Goal: Task Accomplishment & Management: Manage account settings

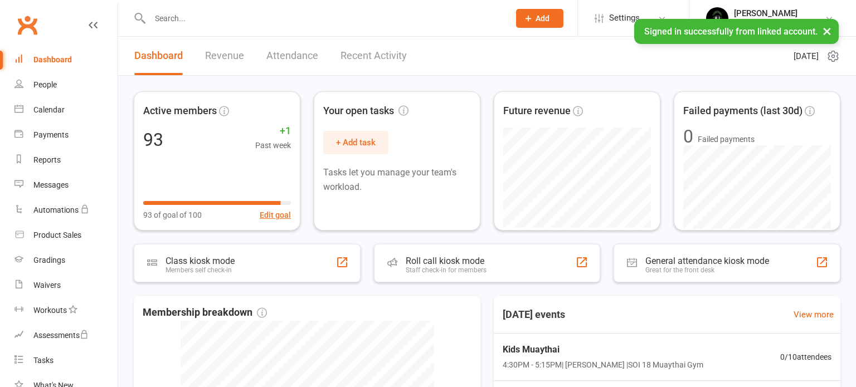
click at [246, 21] on input "text" at bounding box center [324, 19] width 355 height 16
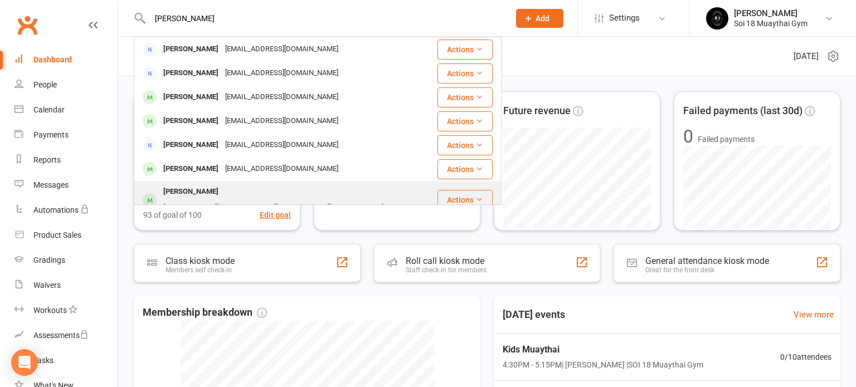
type input "[PERSON_NAME]"
click at [228, 200] on div "[PERSON_NAME][EMAIL_ADDRESS][PERSON_NAME][DOMAIN_NAME]" at bounding box center [273, 208] width 227 height 16
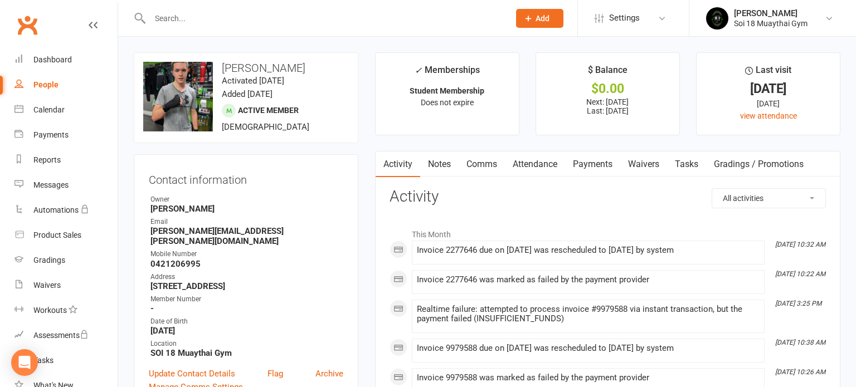
click at [596, 164] on link "Payments" at bounding box center [592, 165] width 55 height 26
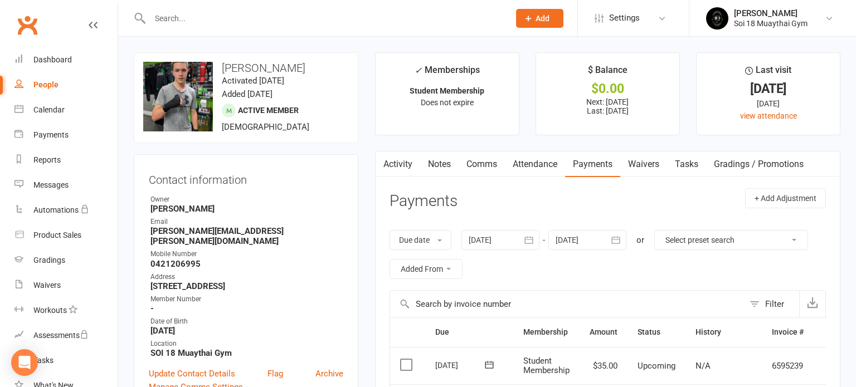
click at [96, 27] on icon at bounding box center [93, 25] width 9 height 9
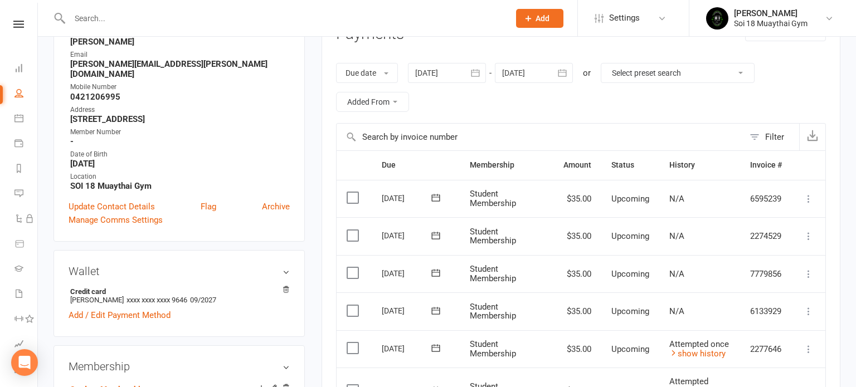
scroll to position [171, 0]
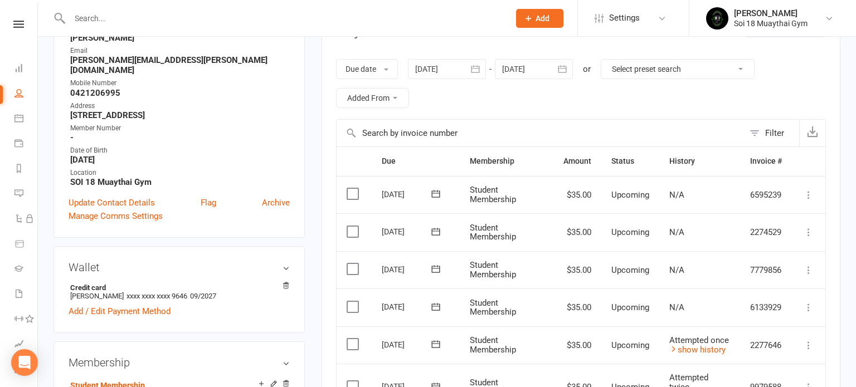
click at [810, 345] on icon at bounding box center [808, 345] width 11 height 11
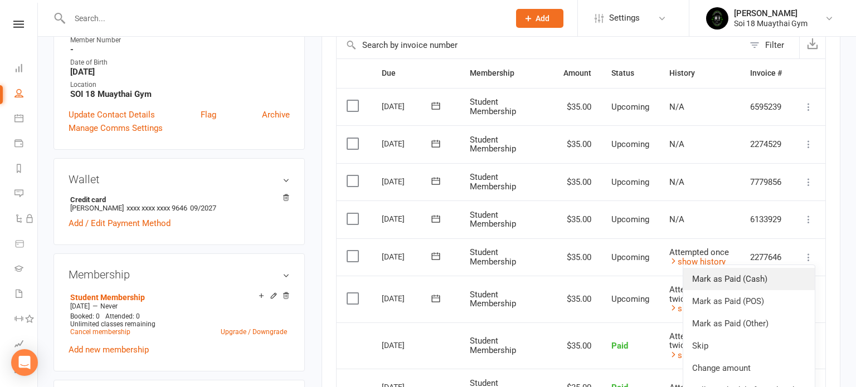
scroll to position [260, 0]
click at [631, 286] on td "Upcoming" at bounding box center [630, 298] width 58 height 47
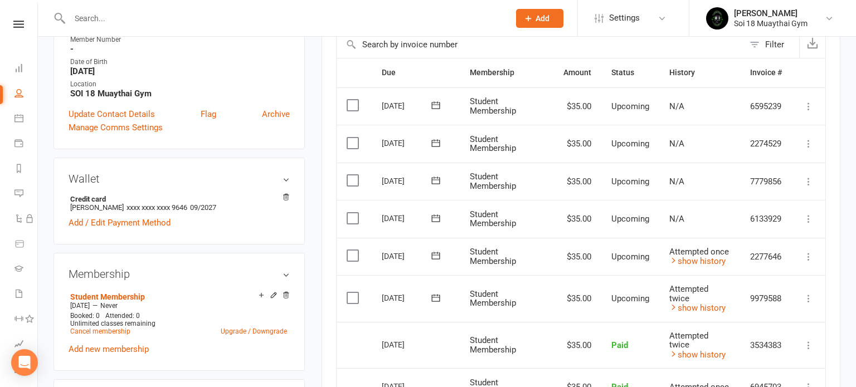
click at [807, 296] on icon at bounding box center [808, 298] width 11 height 11
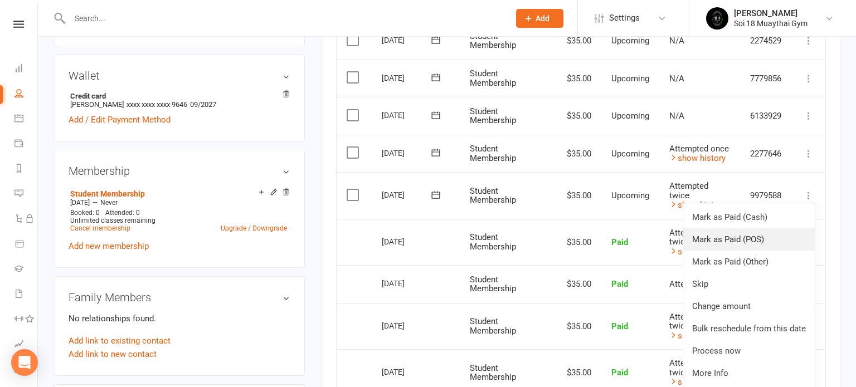
scroll to position [363, 0]
click at [725, 349] on link "Process now" at bounding box center [748, 350] width 131 height 22
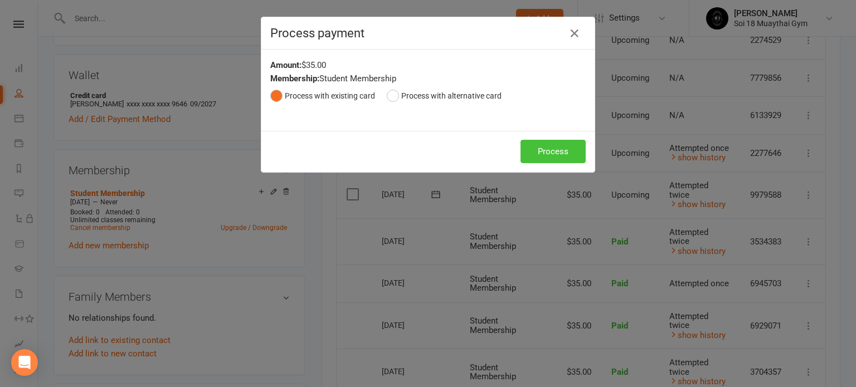
click at [550, 157] on button "Process" at bounding box center [552, 151] width 65 height 23
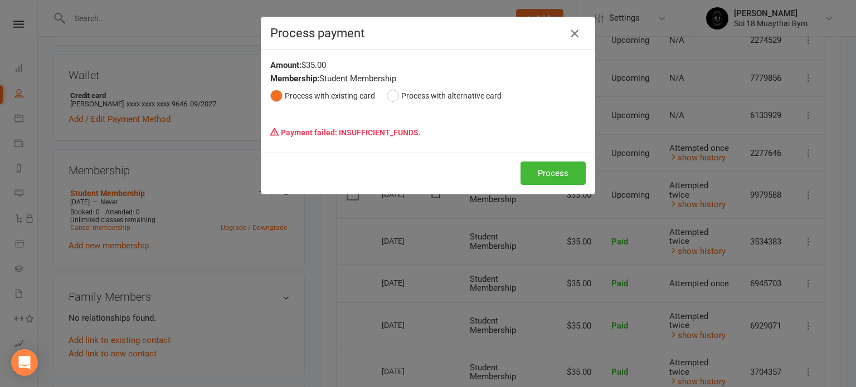
click at [574, 35] on icon "button" at bounding box center [574, 33] width 13 height 13
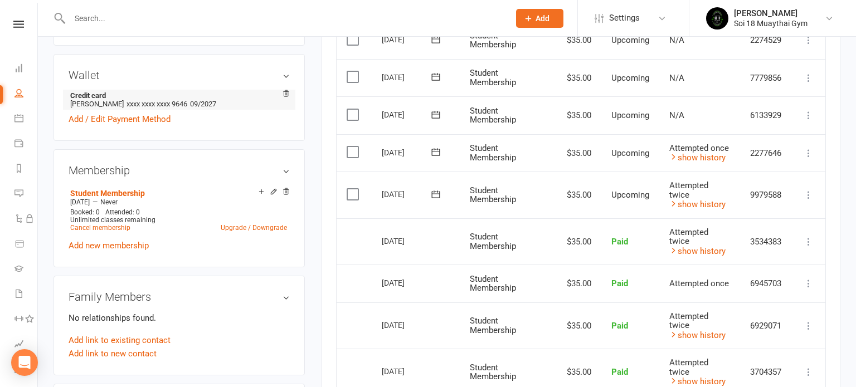
scroll to position [0, 0]
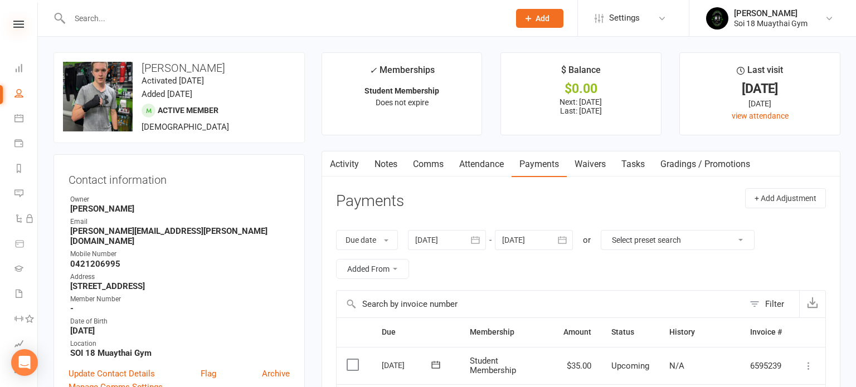
click at [17, 27] on icon at bounding box center [18, 24] width 11 height 7
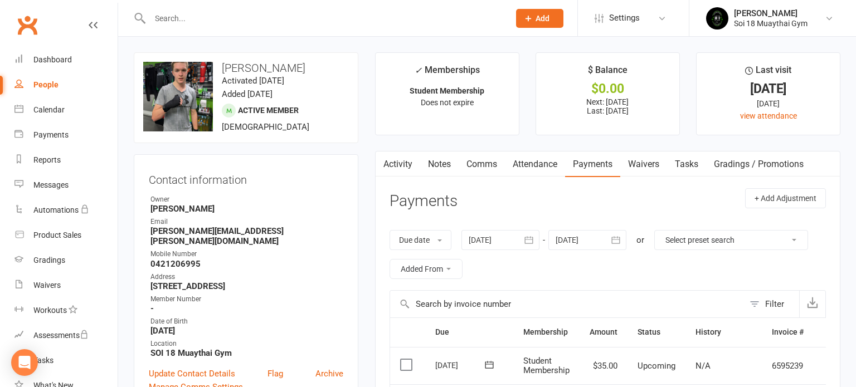
click at [189, 16] on input "text" at bounding box center [324, 19] width 355 height 16
click at [58, 59] on div "Dashboard" at bounding box center [52, 59] width 38 height 9
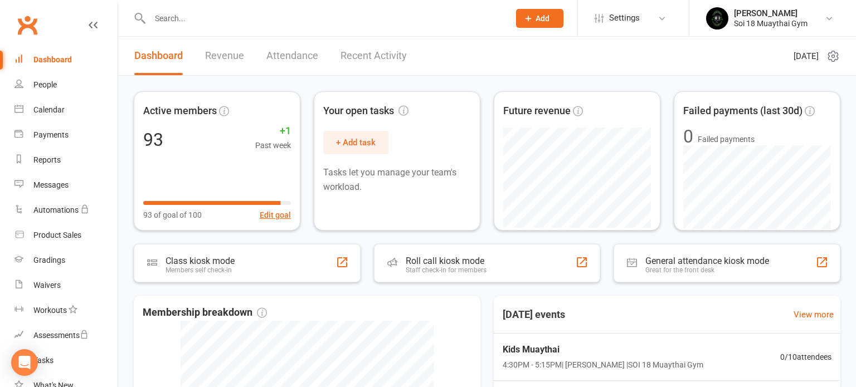
click at [345, 56] on link "Recent Activity" at bounding box center [373, 56] width 66 height 38
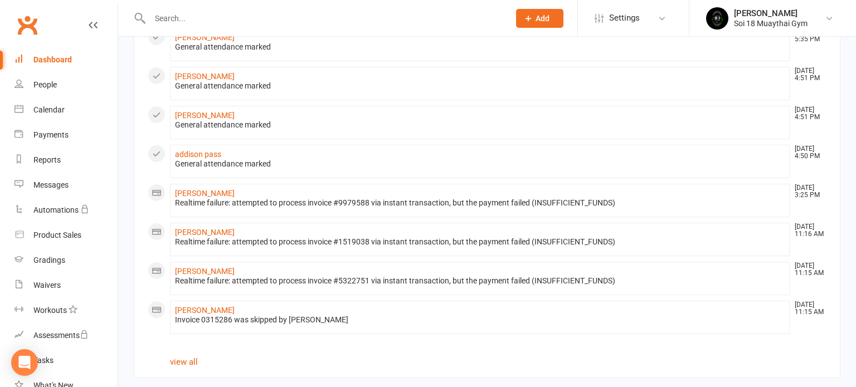
scroll to position [582, 0]
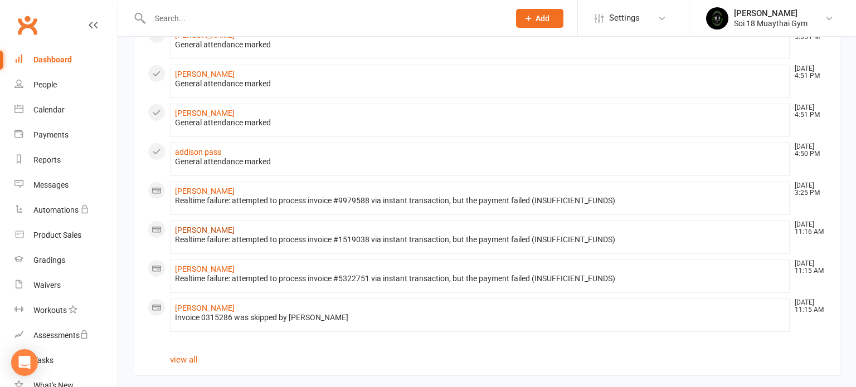
click at [207, 226] on link "[PERSON_NAME]" at bounding box center [205, 230] width 60 height 9
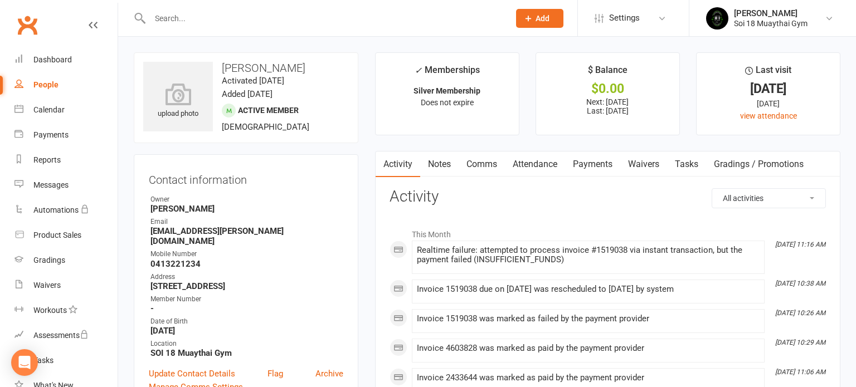
click at [586, 165] on link "Payments" at bounding box center [592, 165] width 55 height 26
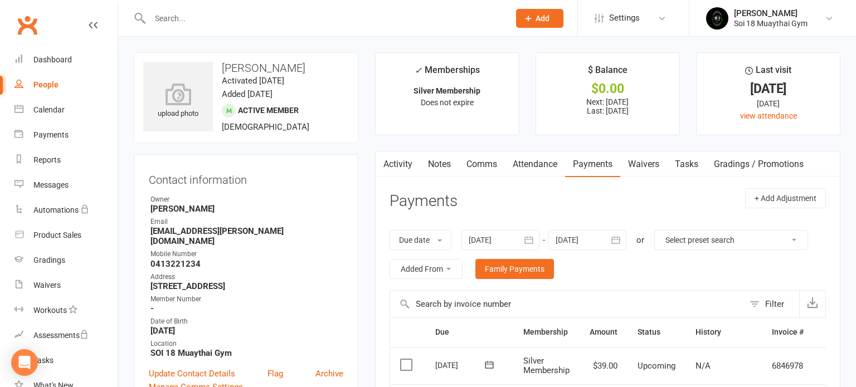
click at [92, 24] on icon at bounding box center [93, 25] width 9 height 9
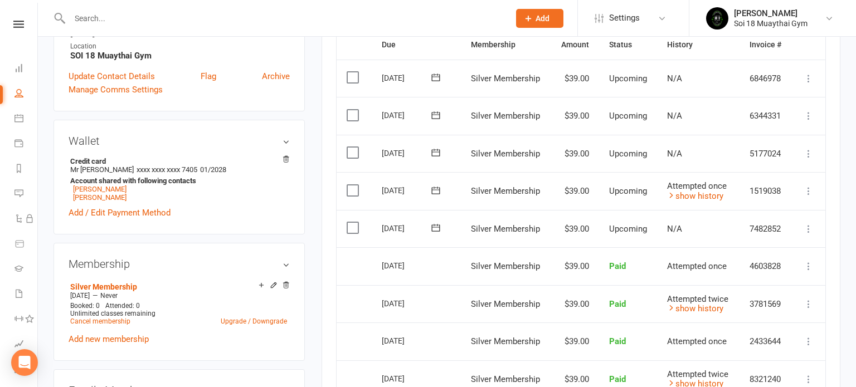
scroll to position [290, 0]
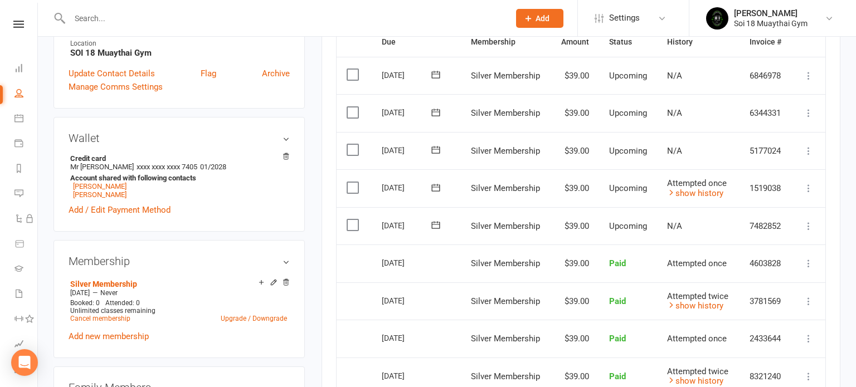
click at [809, 186] on icon at bounding box center [808, 188] width 11 height 11
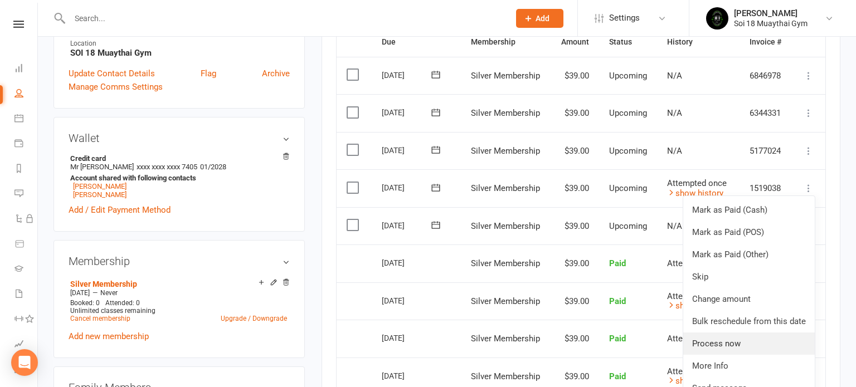
click at [738, 345] on link "Process now" at bounding box center [748, 344] width 131 height 22
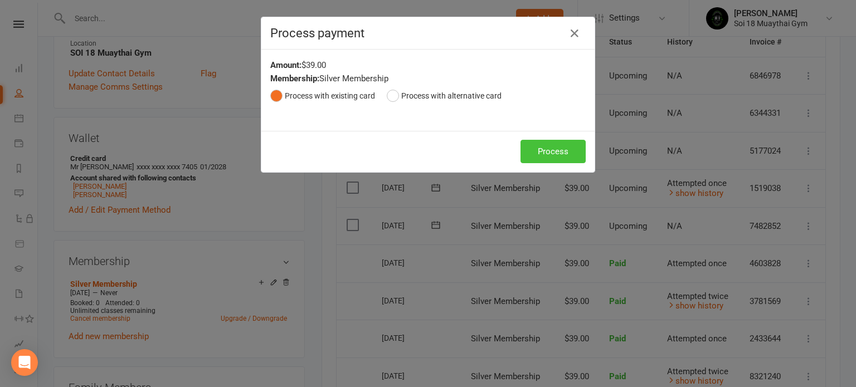
click at [540, 148] on button "Process" at bounding box center [552, 151] width 65 height 23
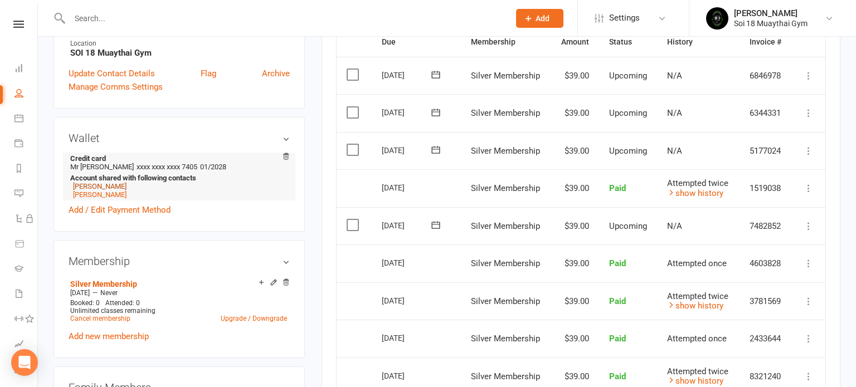
click at [104, 186] on link "[PERSON_NAME]" at bounding box center [99, 186] width 53 height 8
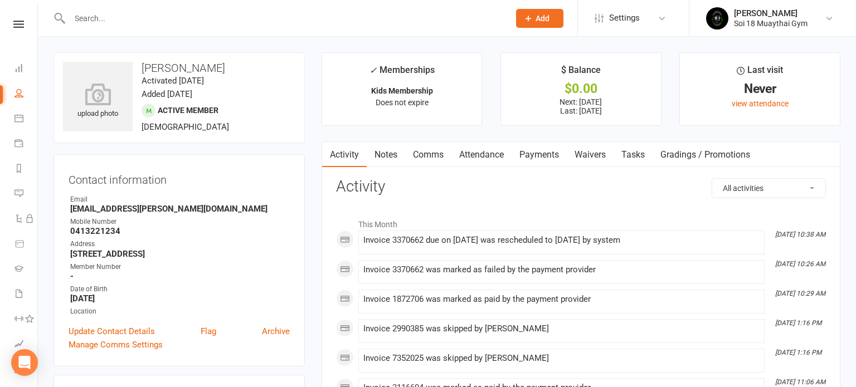
click at [550, 157] on link "Payments" at bounding box center [538, 155] width 55 height 26
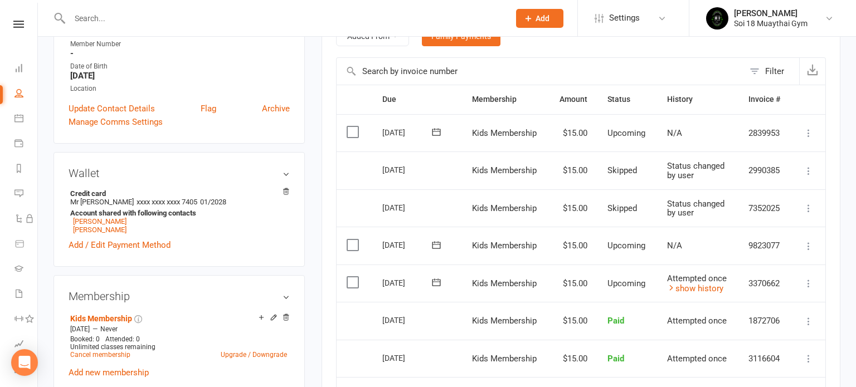
scroll to position [227, 0]
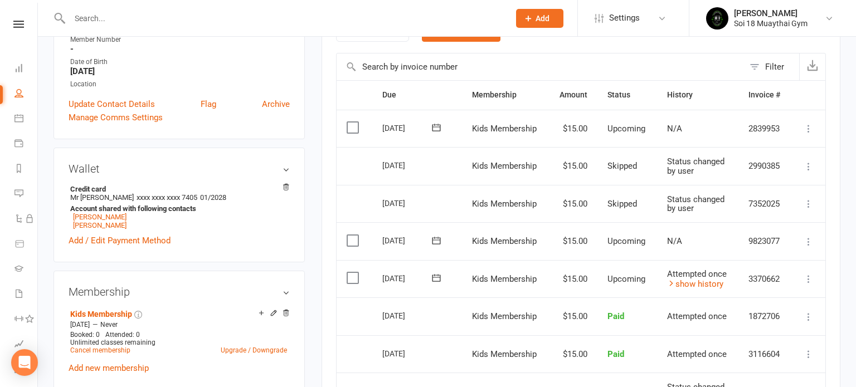
click at [809, 279] on icon at bounding box center [808, 279] width 11 height 11
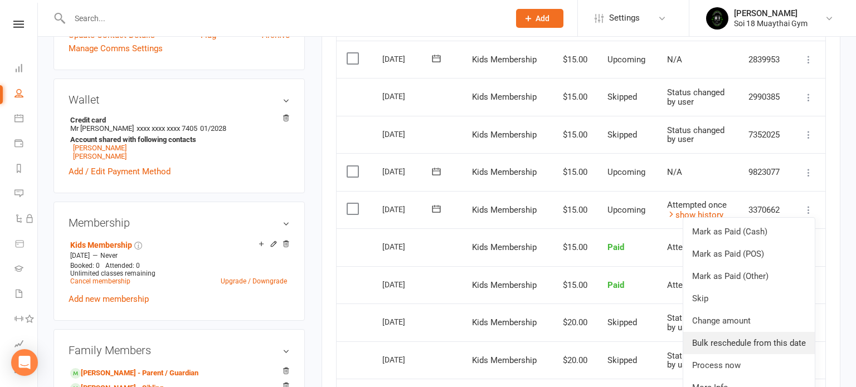
scroll to position [296, 0]
click at [719, 365] on link "Process now" at bounding box center [748, 365] width 131 height 22
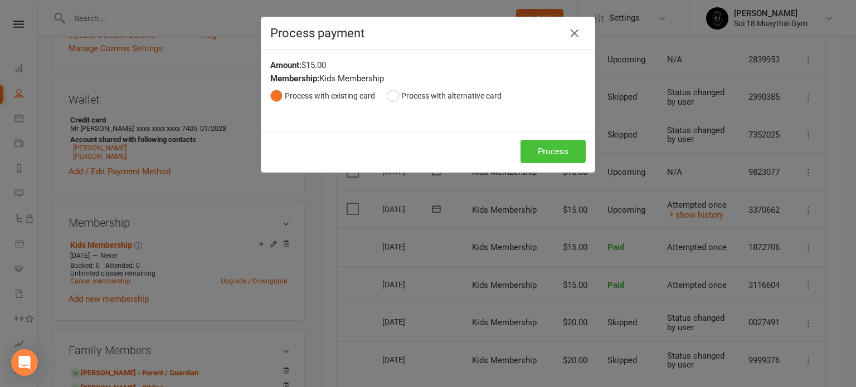
click at [563, 155] on button "Process" at bounding box center [552, 151] width 65 height 23
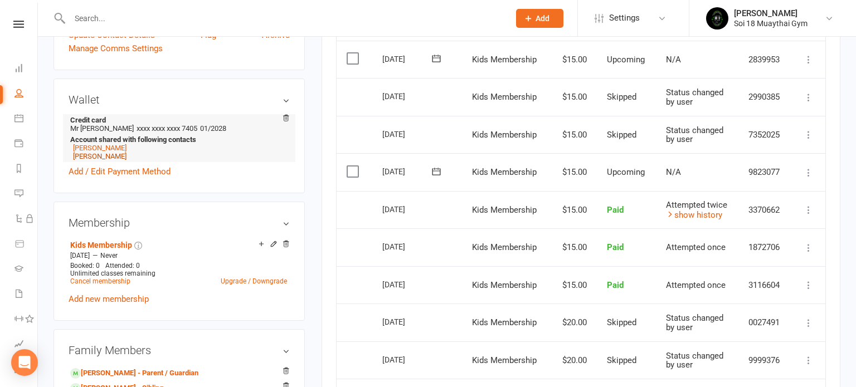
click at [87, 157] on link "[PERSON_NAME]" at bounding box center [99, 156] width 53 height 8
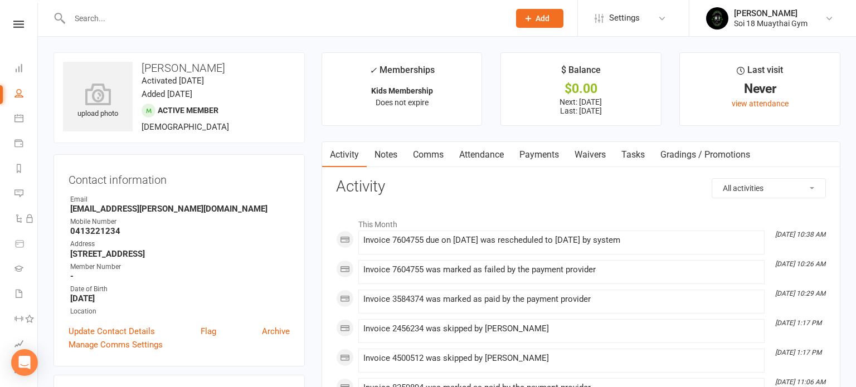
click at [541, 157] on link "Payments" at bounding box center [538, 155] width 55 height 26
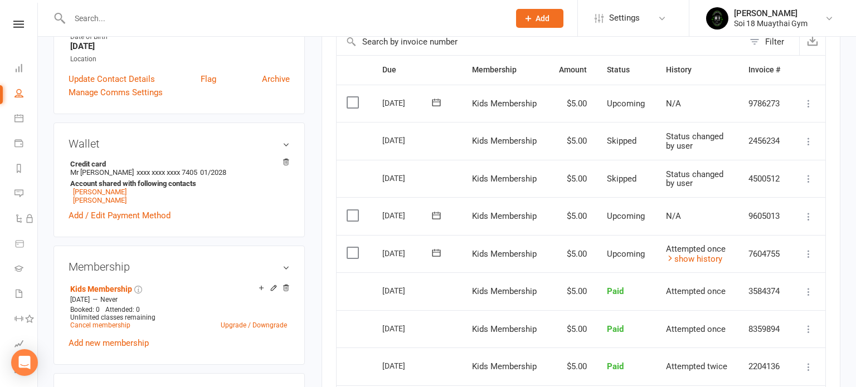
scroll to position [265, 0]
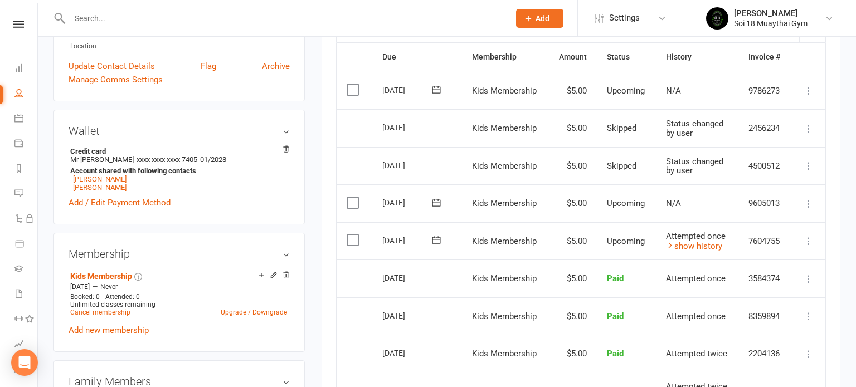
click at [810, 241] on icon at bounding box center [808, 241] width 11 height 11
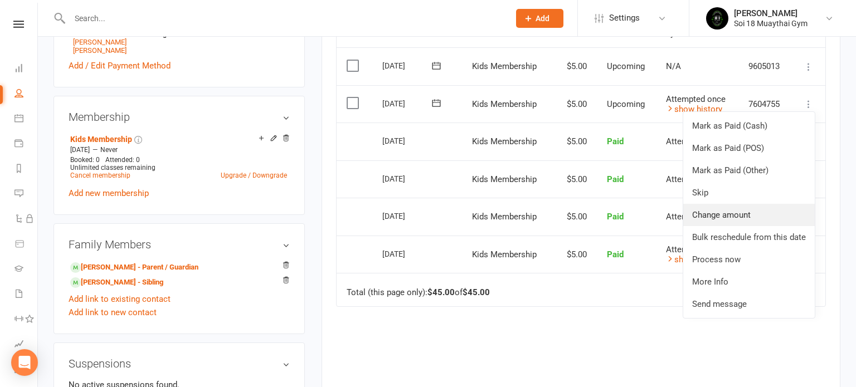
scroll to position [446, 0]
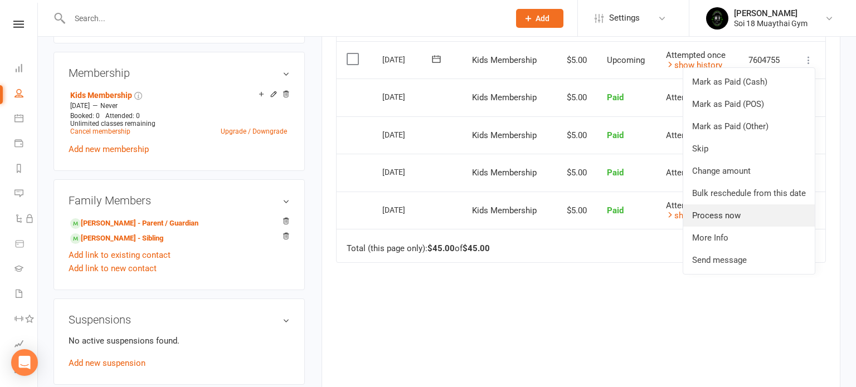
click at [727, 216] on link "Process now" at bounding box center [748, 215] width 131 height 22
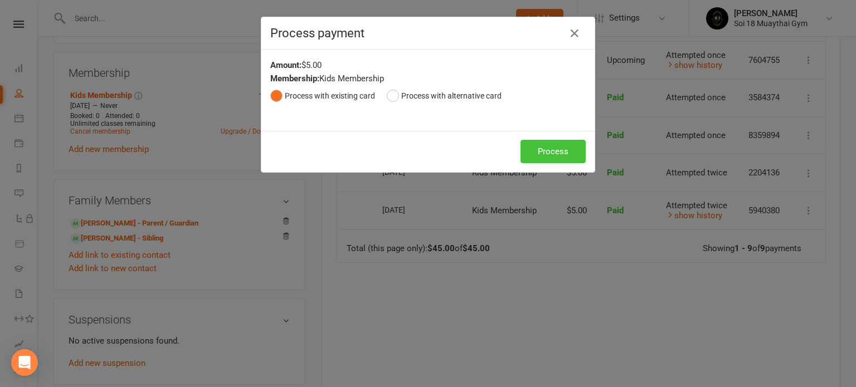
click at [539, 149] on button "Process" at bounding box center [552, 151] width 65 height 23
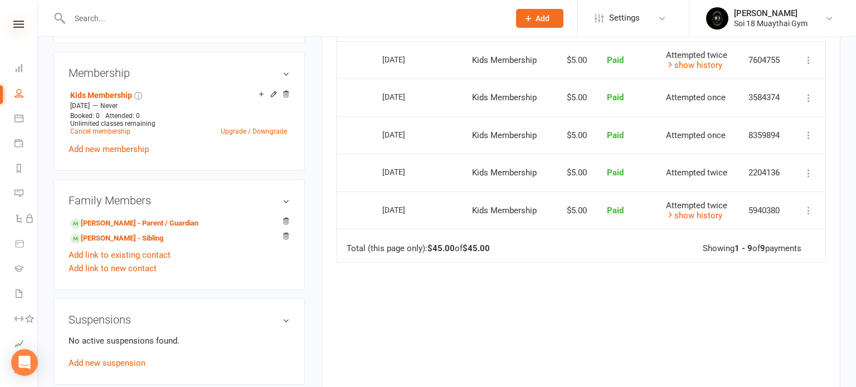
click at [20, 21] on icon at bounding box center [18, 24] width 11 height 7
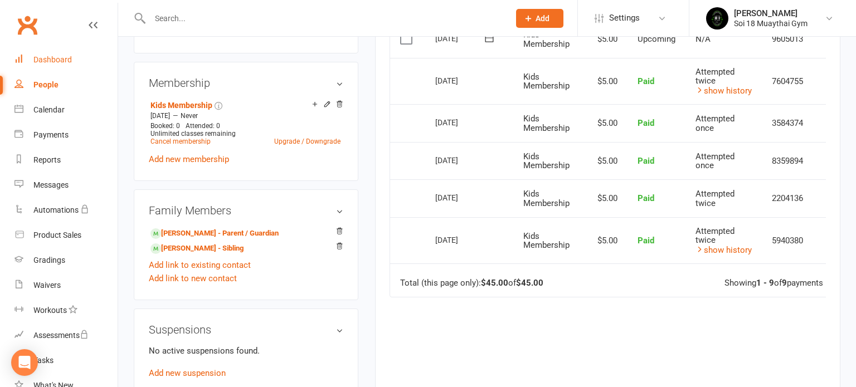
click at [61, 61] on div "Dashboard" at bounding box center [52, 59] width 38 height 9
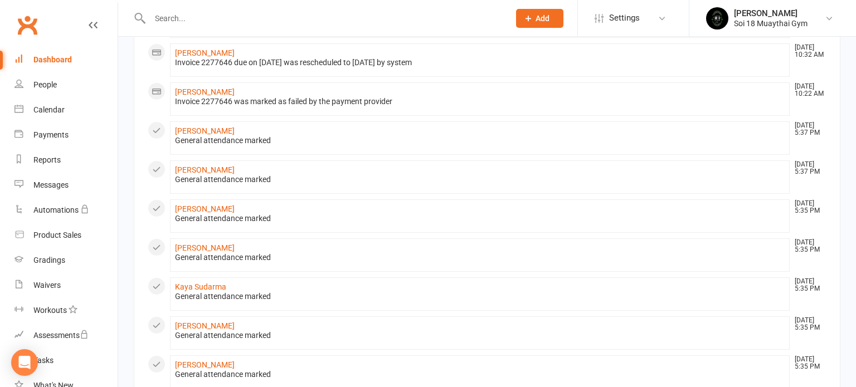
scroll to position [582, 0]
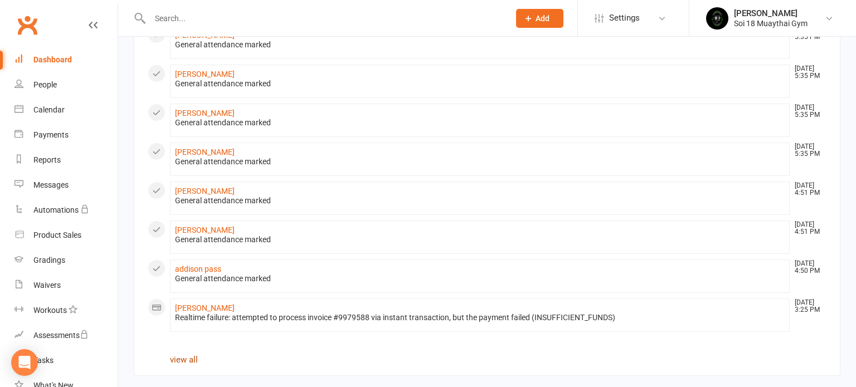
click at [188, 359] on link "view all" at bounding box center [184, 360] width 28 height 10
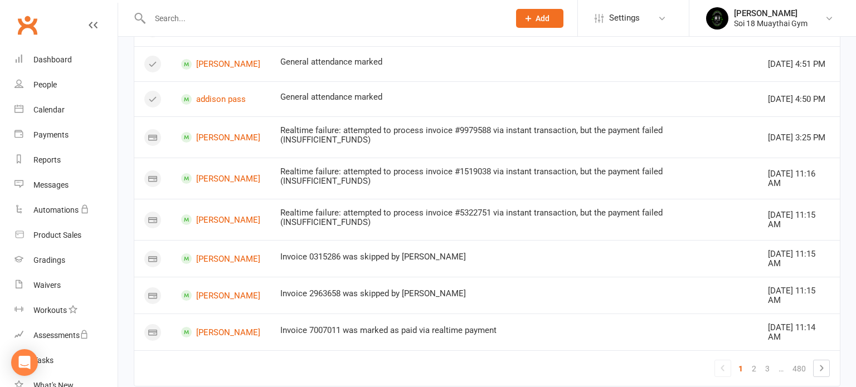
scroll to position [704, 0]
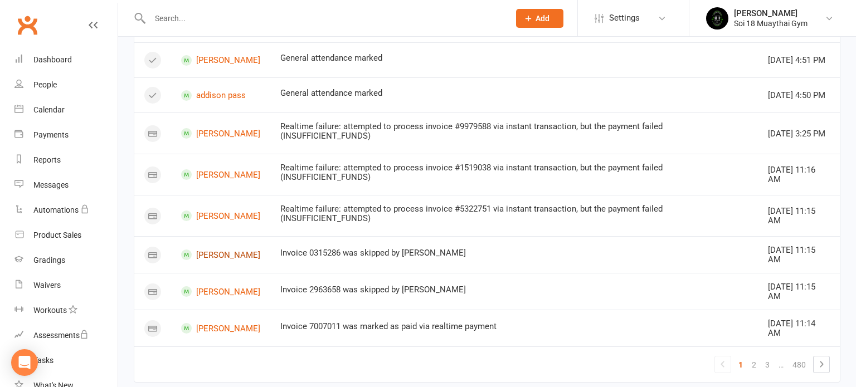
click at [233, 253] on link "[PERSON_NAME]" at bounding box center [220, 255] width 79 height 11
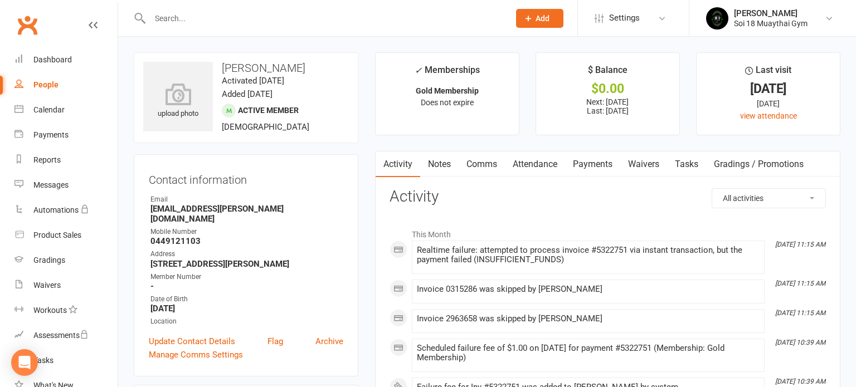
click at [593, 166] on link "Payments" at bounding box center [592, 165] width 55 height 26
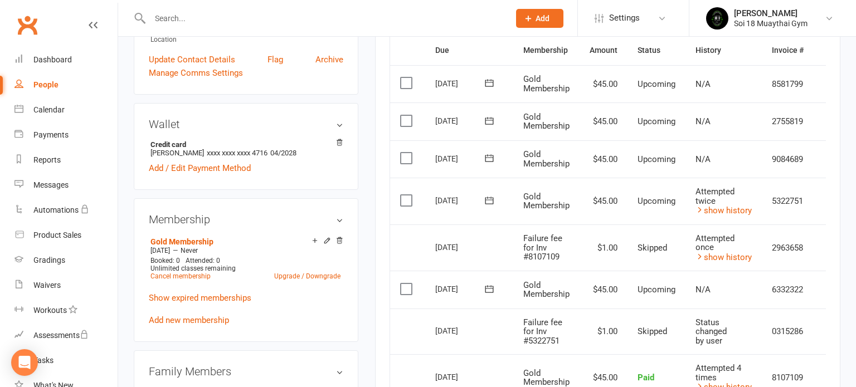
scroll to position [281, 0]
click at [95, 26] on icon at bounding box center [93, 25] width 9 height 9
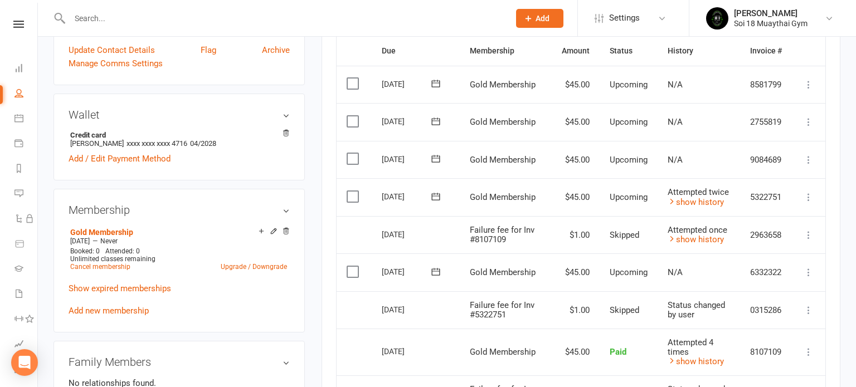
click at [806, 199] on icon at bounding box center [808, 197] width 11 height 11
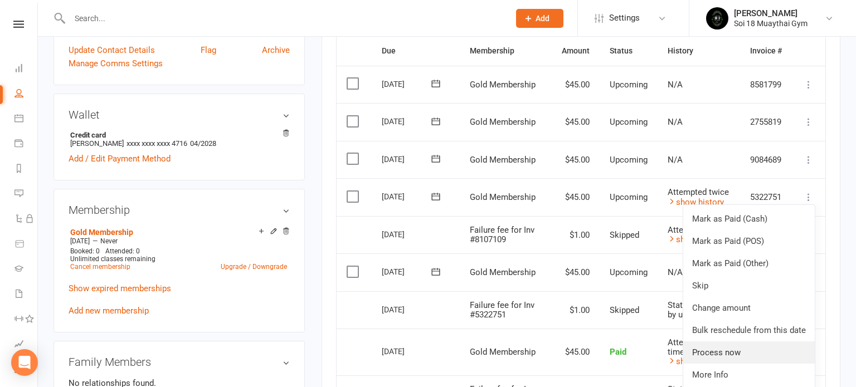
click at [706, 349] on link "Process now" at bounding box center [748, 353] width 131 height 22
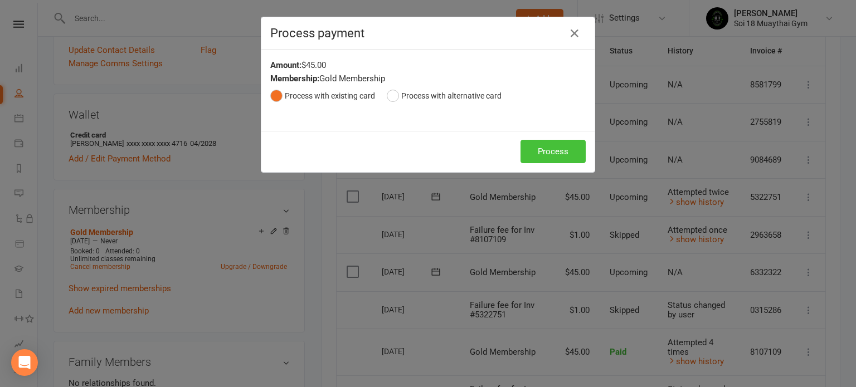
click at [555, 148] on button "Process" at bounding box center [552, 151] width 65 height 23
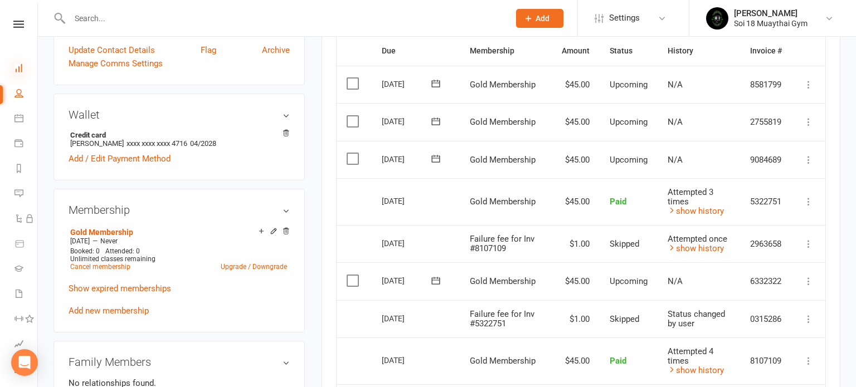
click at [20, 71] on icon at bounding box center [18, 68] width 9 height 9
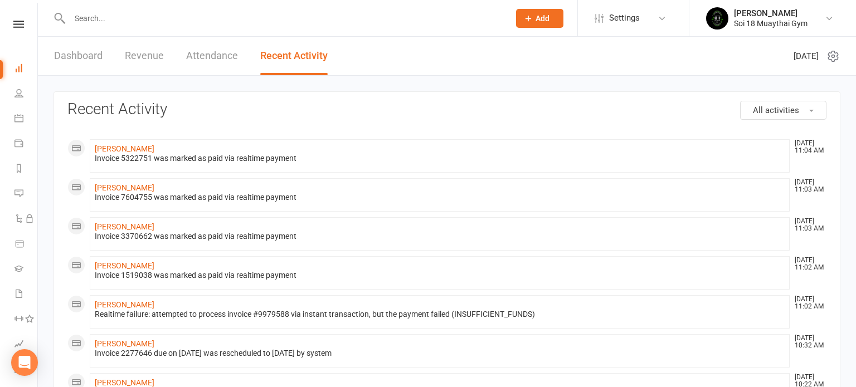
click at [69, 63] on link "Dashboard" at bounding box center [78, 56] width 48 height 38
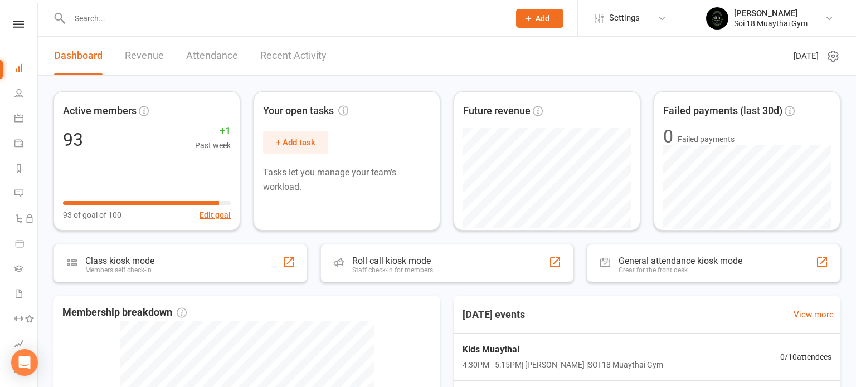
click at [287, 64] on link "Recent Activity" at bounding box center [293, 56] width 66 height 38
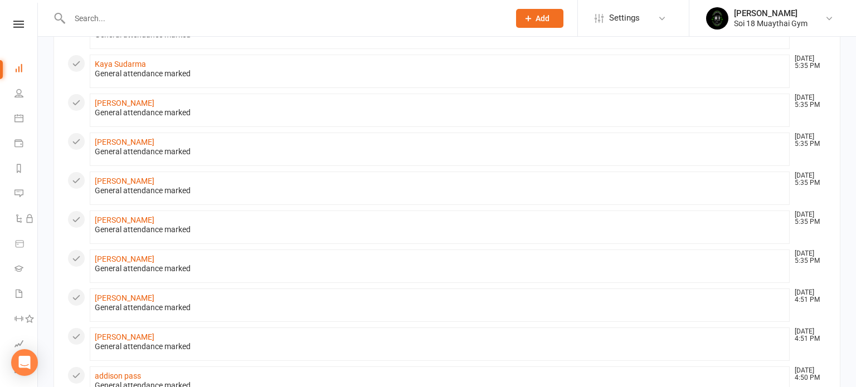
scroll to position [582, 0]
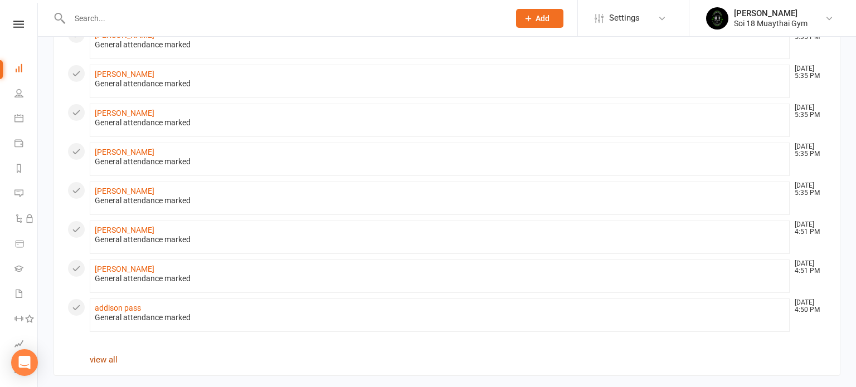
click at [101, 355] on link "view all" at bounding box center [104, 360] width 28 height 10
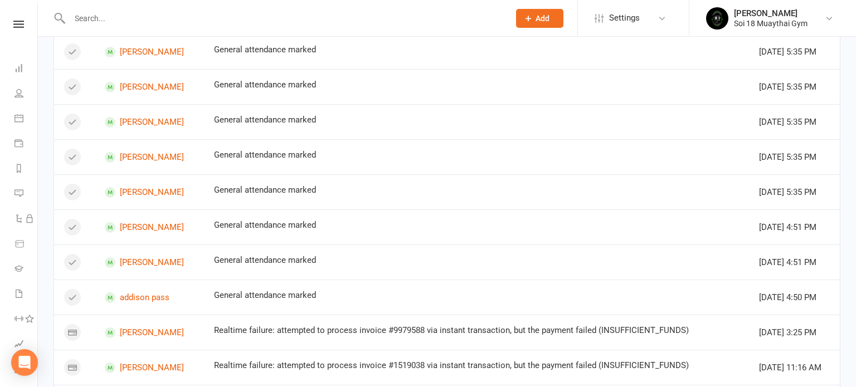
scroll to position [689, 0]
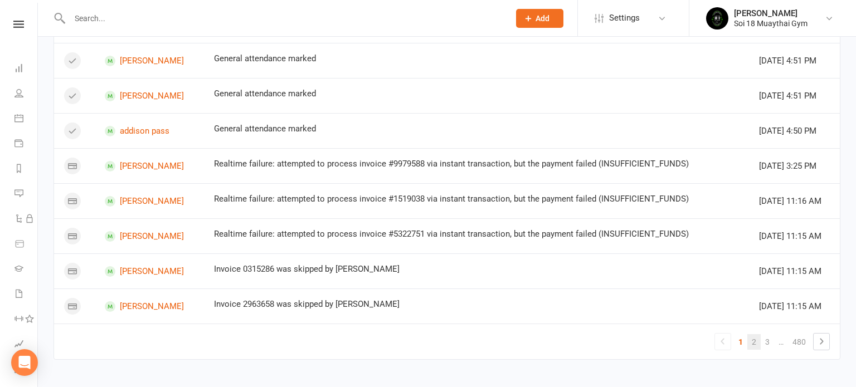
click at [757, 338] on link "2" at bounding box center [753, 342] width 13 height 16
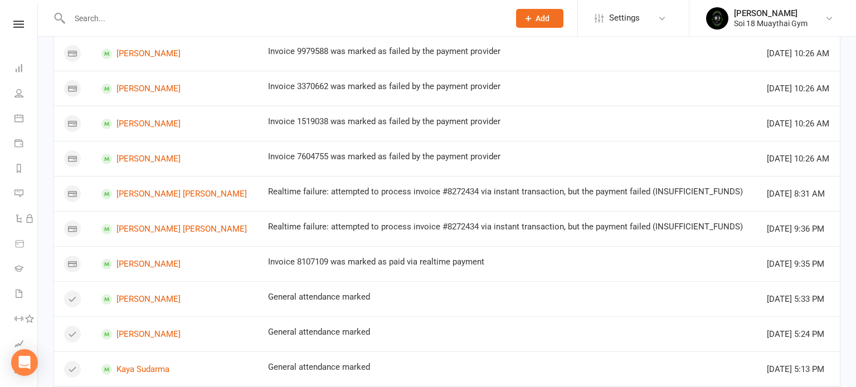
scroll to position [559, 0]
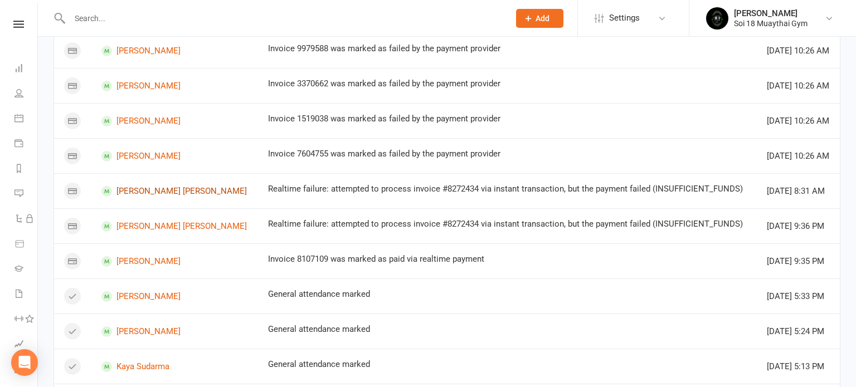
click at [131, 189] on link "[PERSON_NAME] [PERSON_NAME]" at bounding box center [174, 191] width 147 height 11
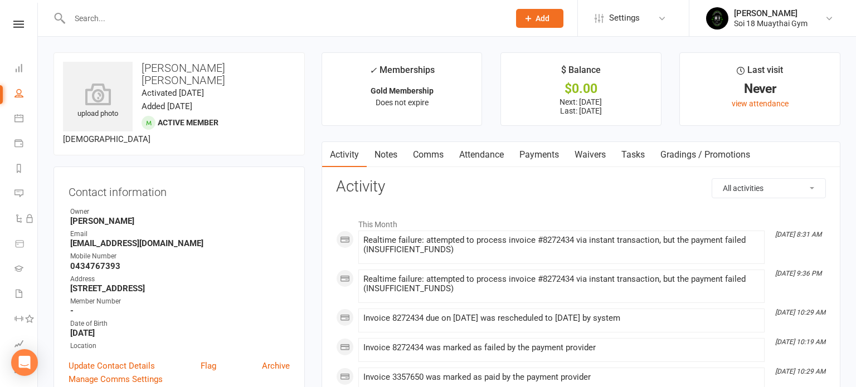
click at [554, 156] on link "Payments" at bounding box center [538, 155] width 55 height 26
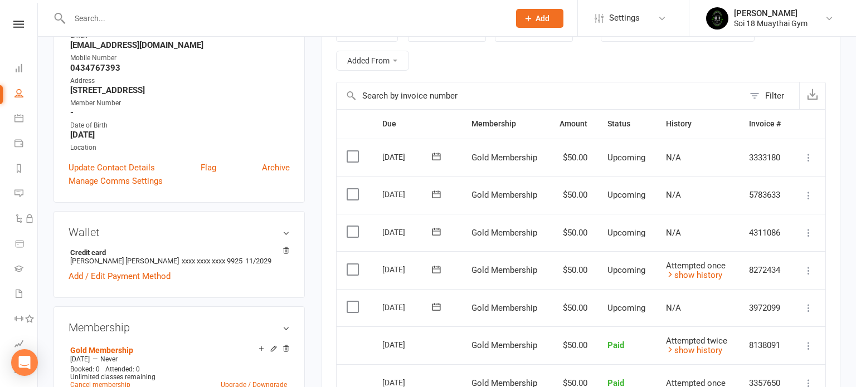
scroll to position [198, 0]
click at [808, 267] on icon at bounding box center [808, 270] width 11 height 11
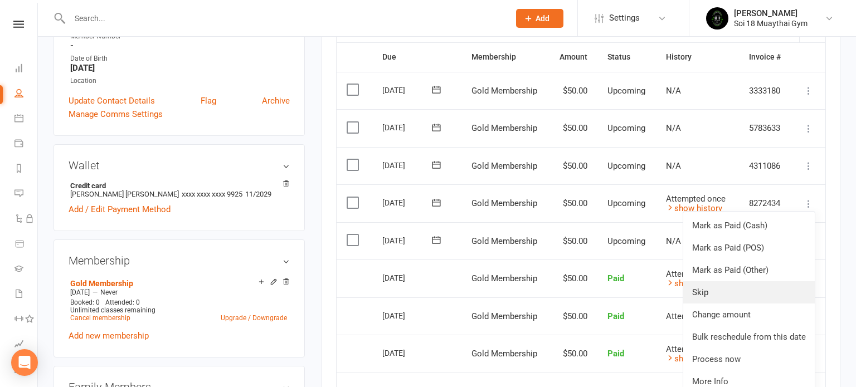
scroll to position [267, 0]
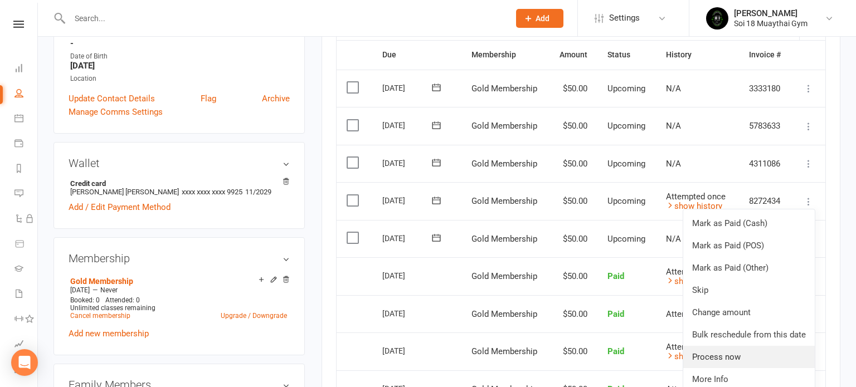
click at [729, 360] on link "Process now" at bounding box center [748, 357] width 131 height 22
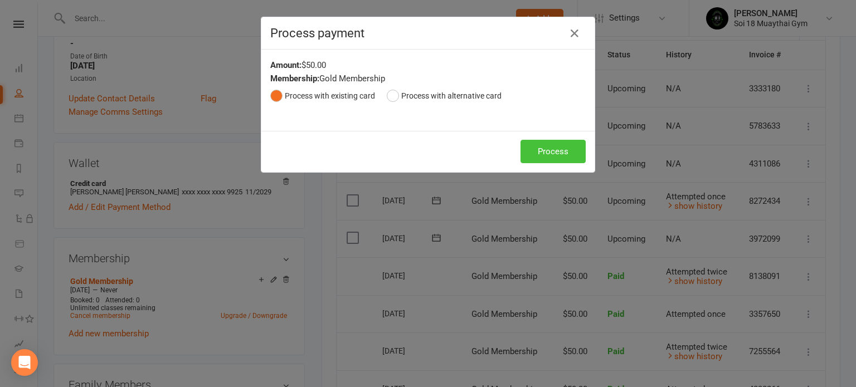
click at [550, 150] on button "Process" at bounding box center [552, 151] width 65 height 23
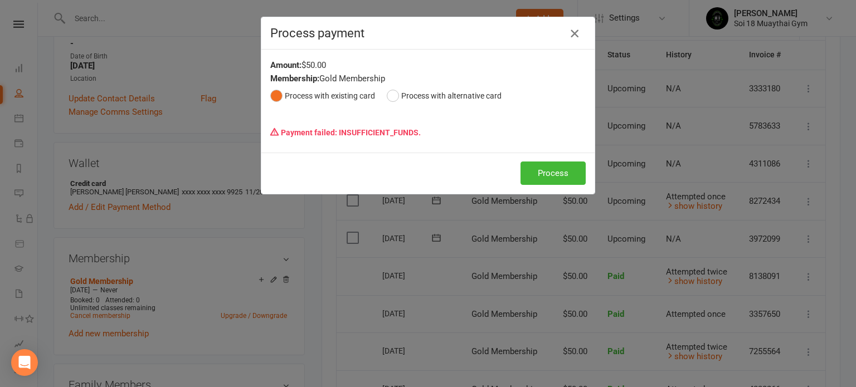
click at [576, 33] on icon "button" at bounding box center [574, 33] width 13 height 13
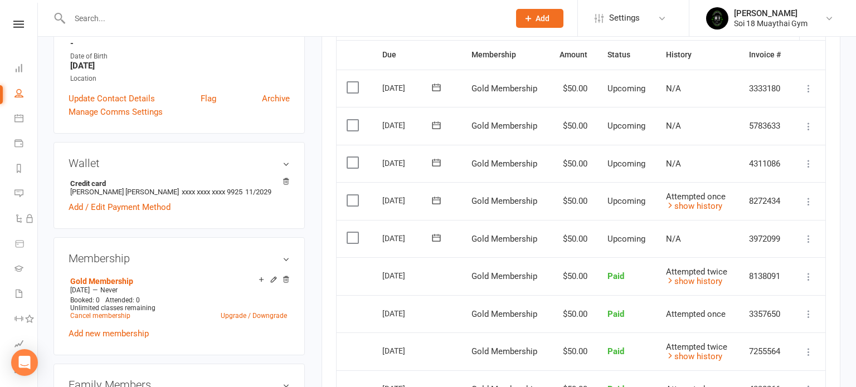
click at [18, 30] on div "Clubworx" at bounding box center [18, 39] width 37 height 36
click at [14, 74] on link "Dashboard" at bounding box center [25, 69] width 23 height 25
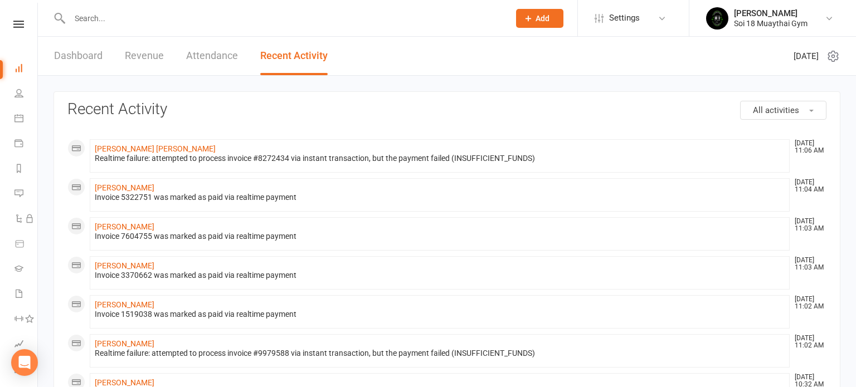
click at [69, 53] on link "Dashboard" at bounding box center [78, 56] width 48 height 38
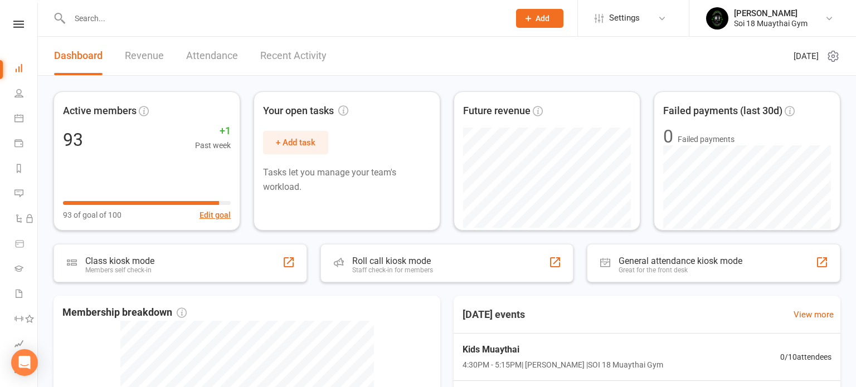
click at [15, 28] on div "Clubworx" at bounding box center [18, 39] width 37 height 36
click at [15, 27] on icon at bounding box center [18, 24] width 11 height 7
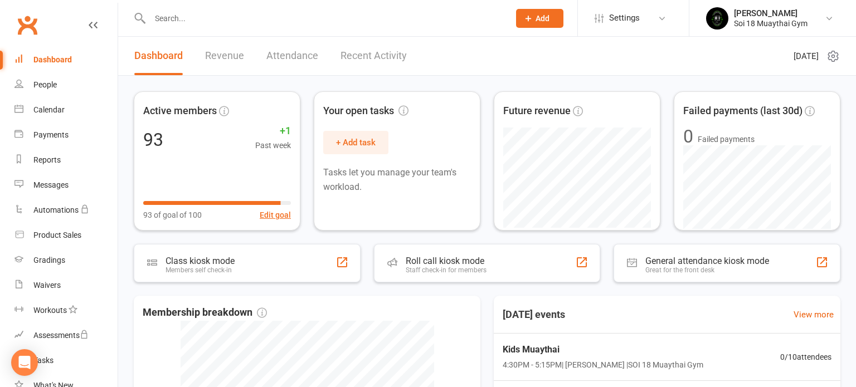
click at [15, 27] on link "Clubworx" at bounding box center [27, 25] width 28 height 28
